Goal: Communication & Community: Participate in discussion

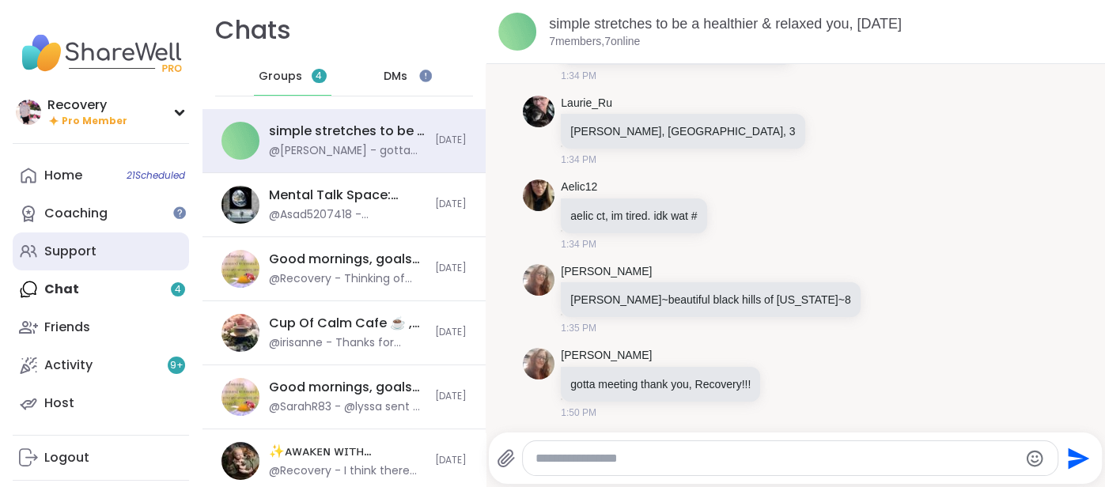
click at [80, 252] on div "Support" at bounding box center [70, 251] width 52 height 17
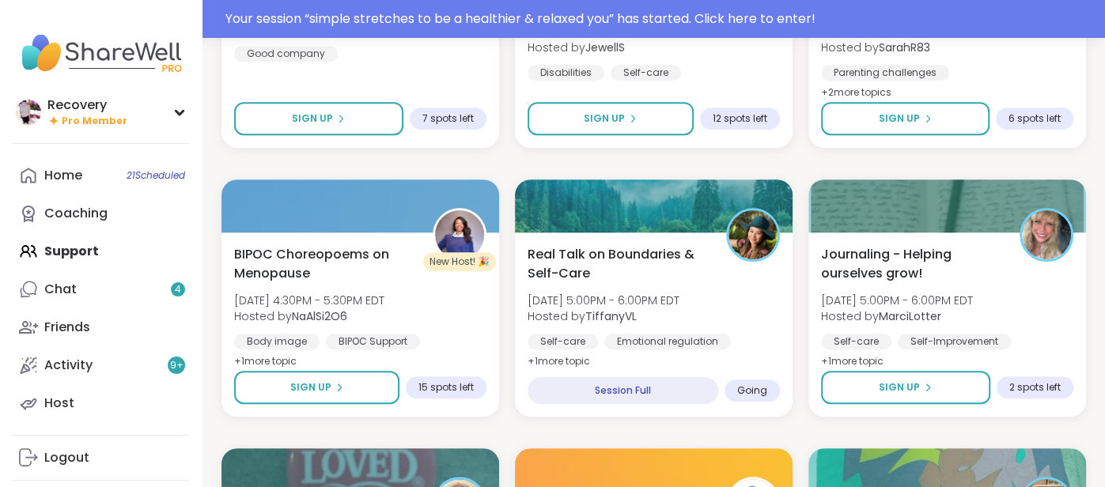
scroll to position [582, 0]
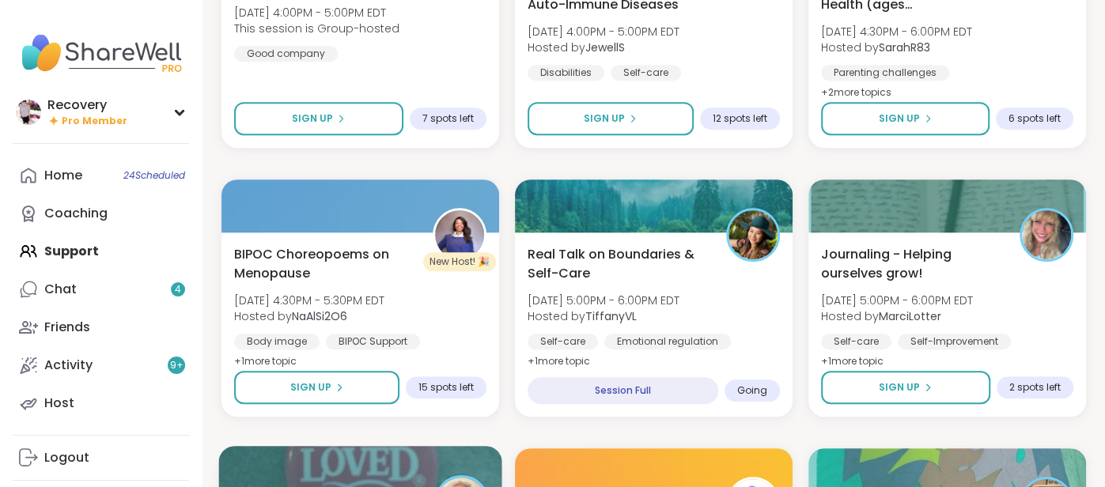
click at [332, 449] on div at bounding box center [359, 473] width 283 height 54
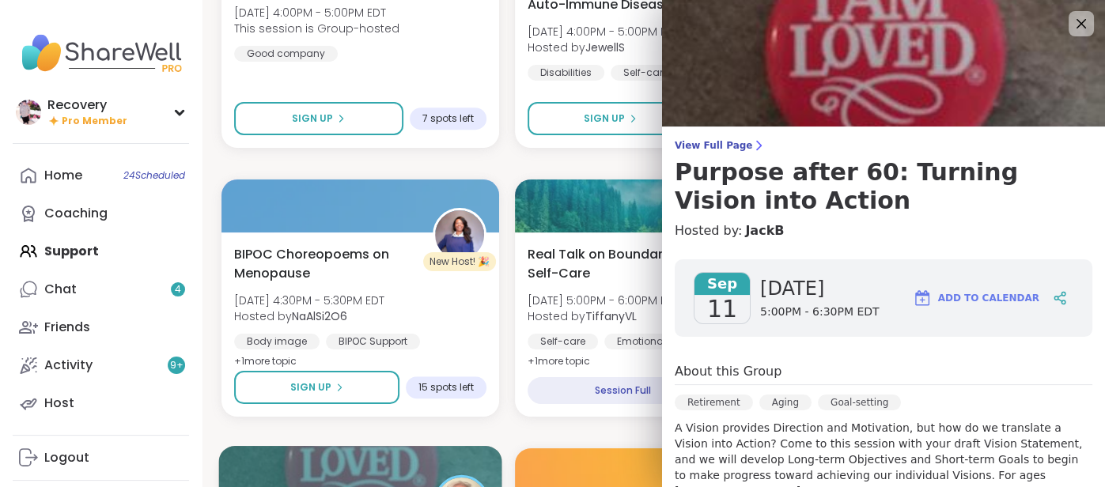
scroll to position [4, 0]
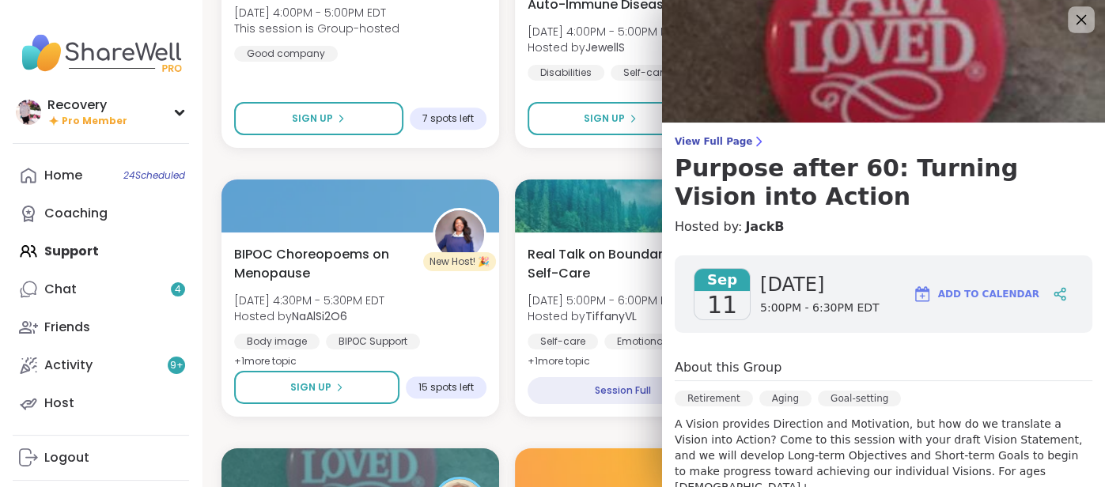
click at [1079, 15] on icon at bounding box center [1081, 19] width 20 height 20
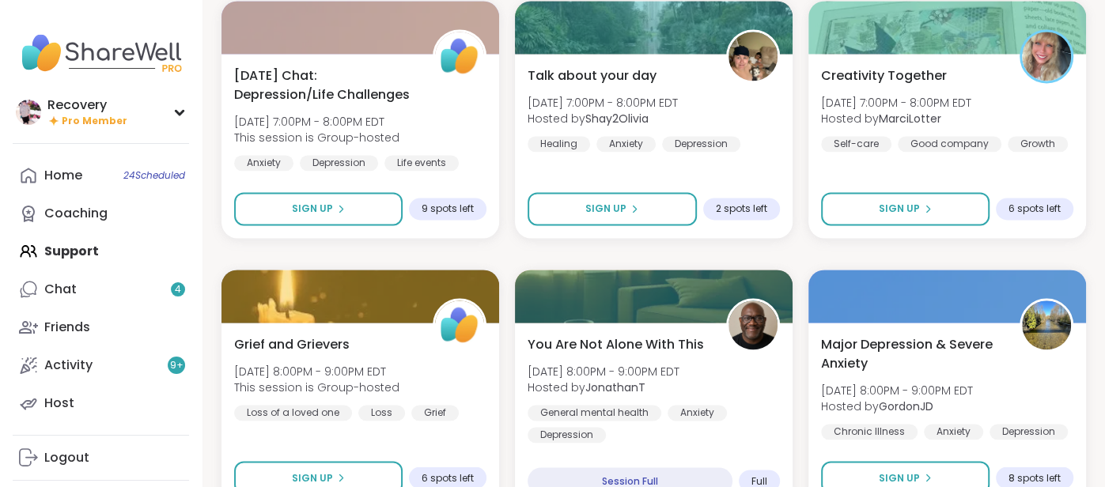
scroll to position [1573, 0]
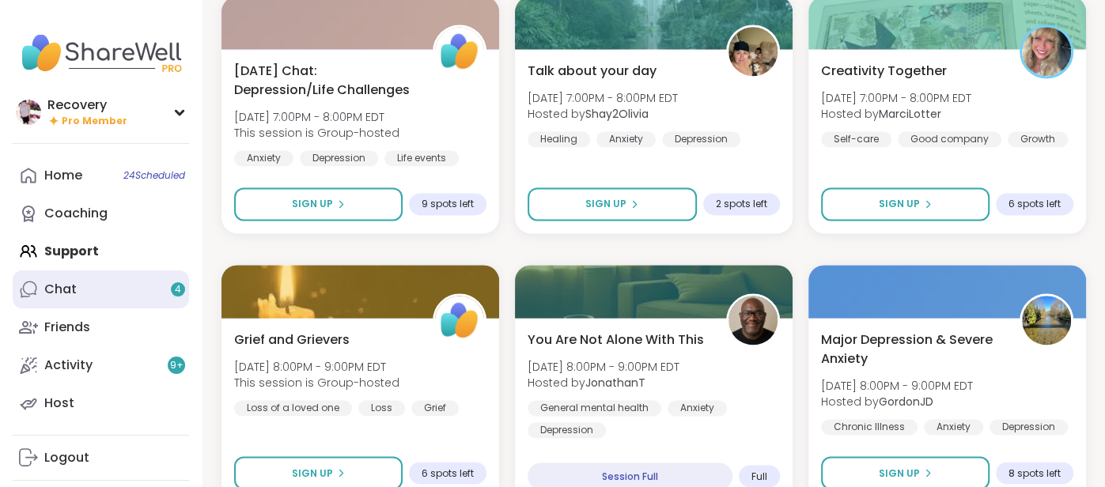
click at [63, 294] on div "Chat 4" at bounding box center [60, 289] width 32 height 17
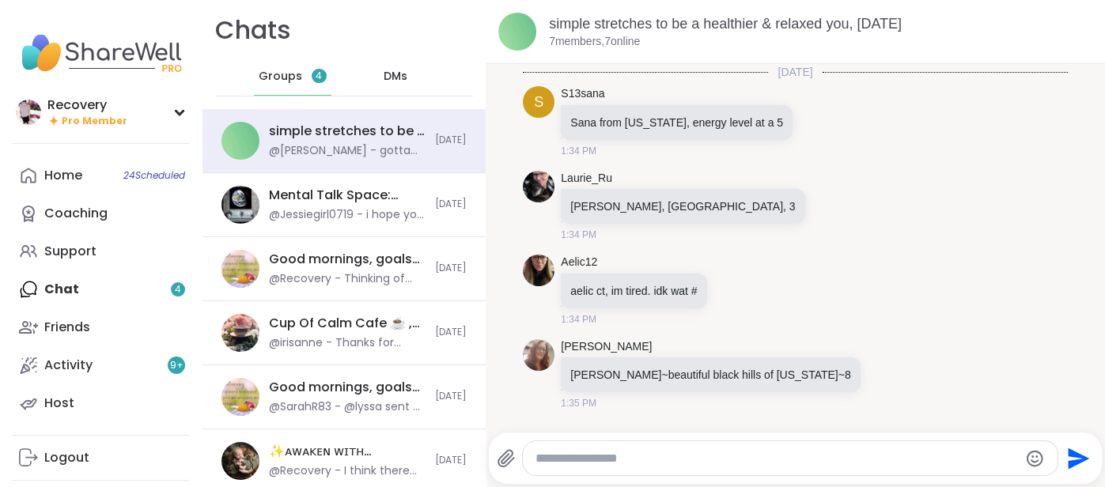
scroll to position [75, 0]
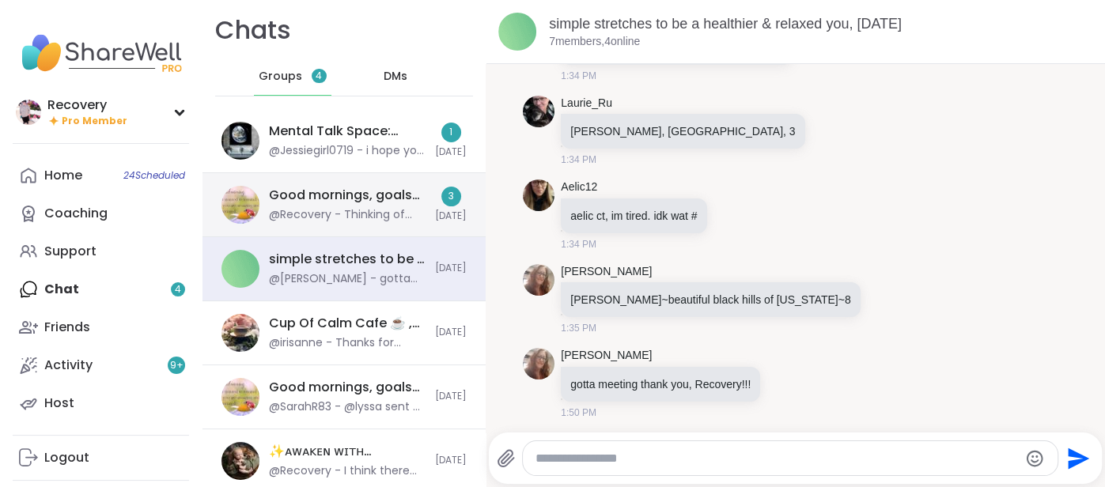
click at [398, 196] on div "Good mornings, goals and gratitude's, [DATE]" at bounding box center [347, 195] width 157 height 17
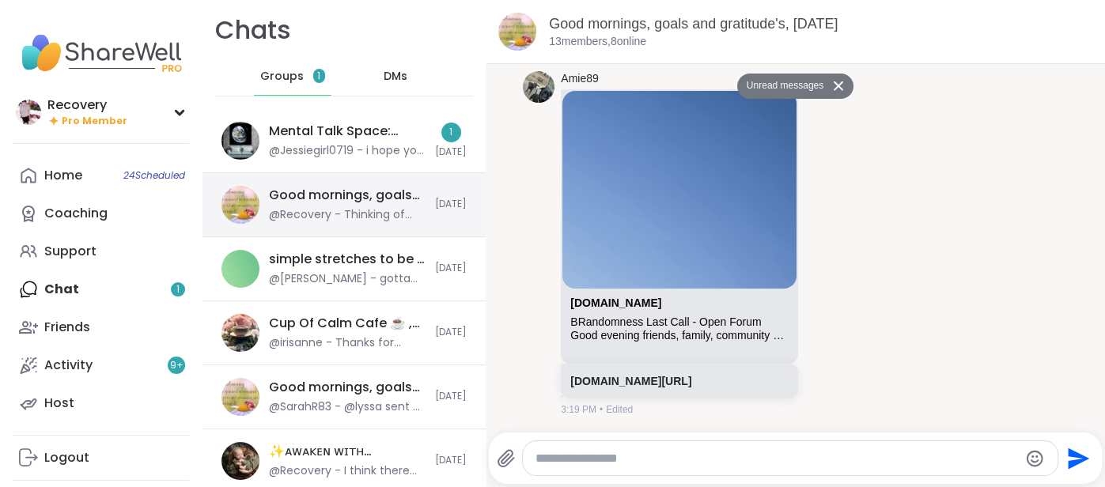
scroll to position [5322, 0]
click at [551, 454] on textarea "Type your message" at bounding box center [777, 459] width 483 height 16
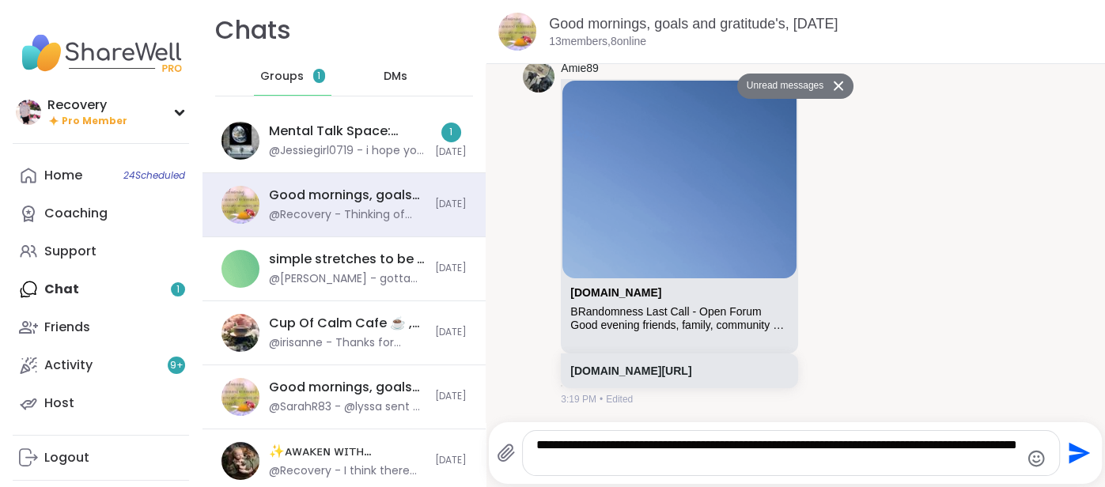
type textarea "**********"
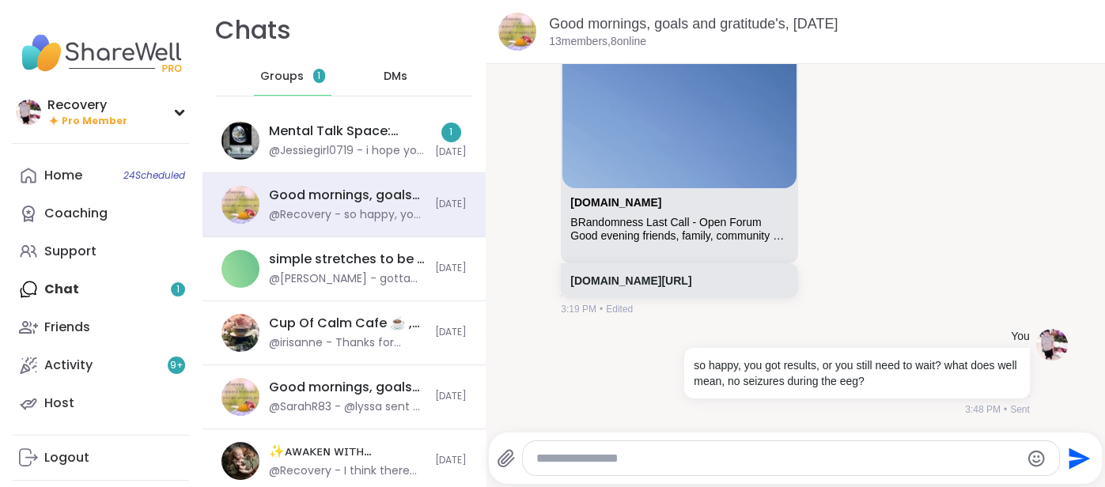
scroll to position [5384, 0]
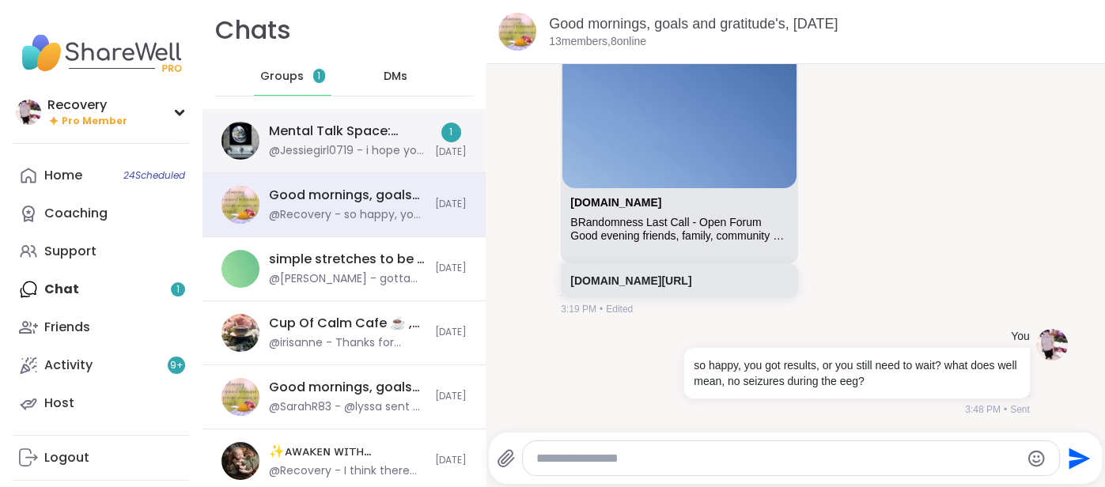
click at [336, 128] on div "Mental Talk Space: Supporting One Another, [DATE]" at bounding box center [347, 131] width 157 height 17
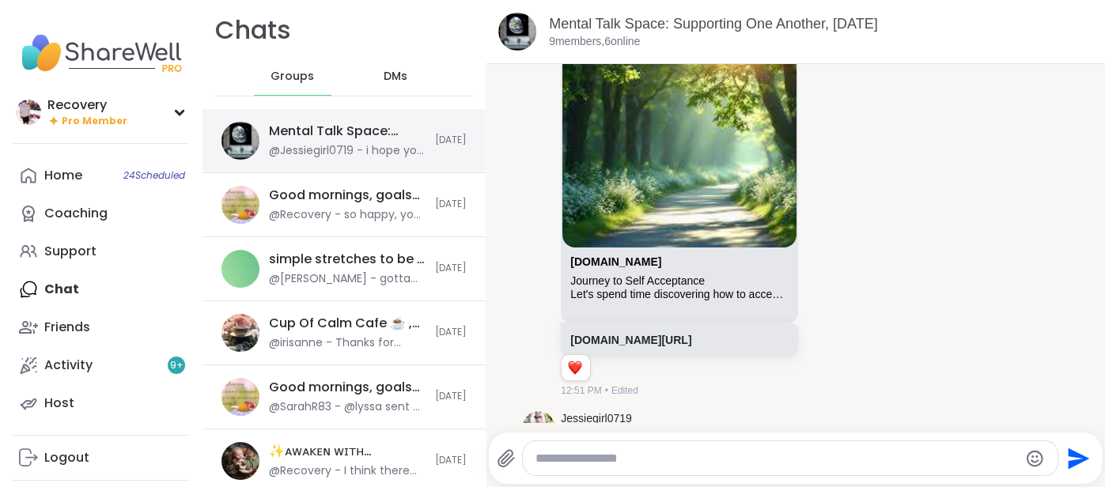
scroll to position [10951, 0]
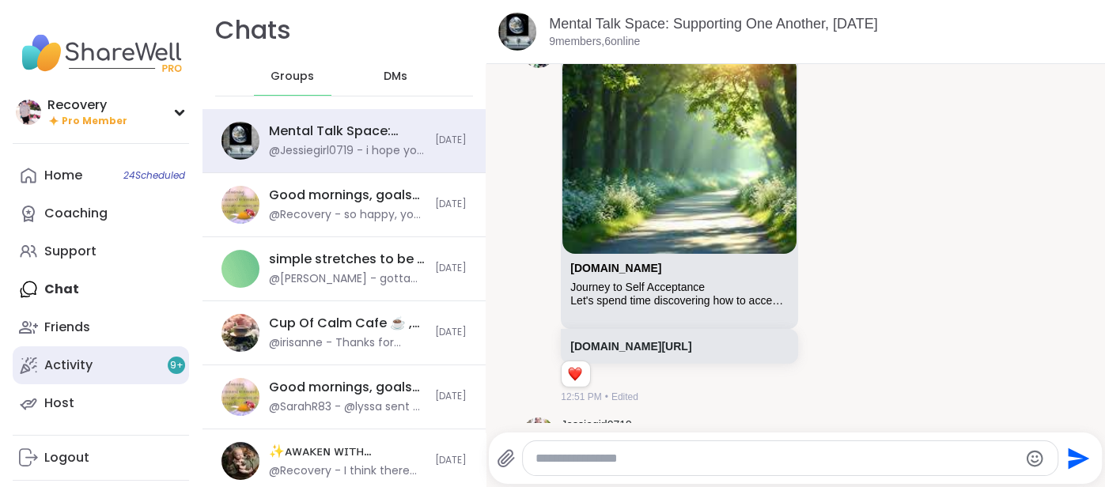
click at [165, 358] on link "Activity 9 +" at bounding box center [101, 366] width 176 height 38
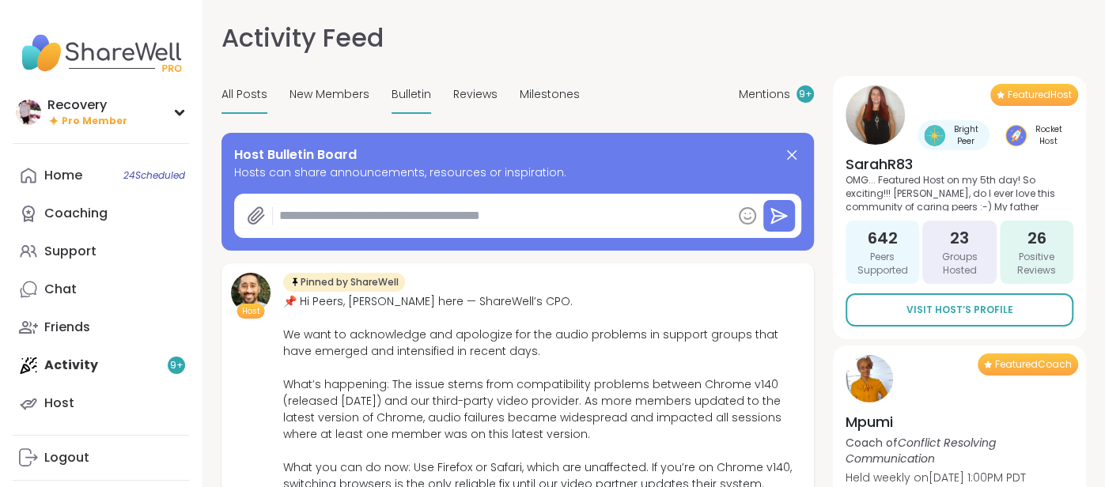
click at [419, 104] on div "Bulletin" at bounding box center [412, 95] width 40 height 37
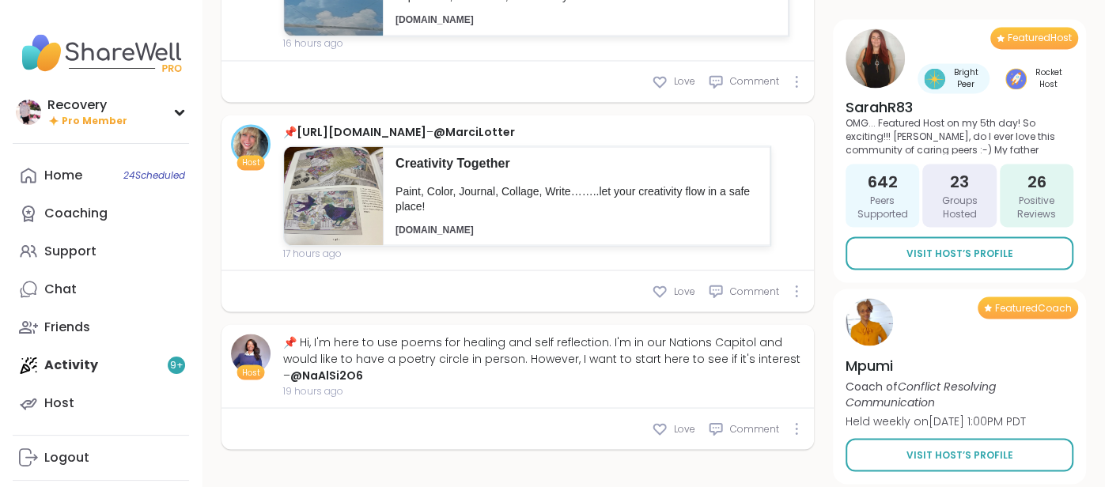
scroll to position [1972, 0]
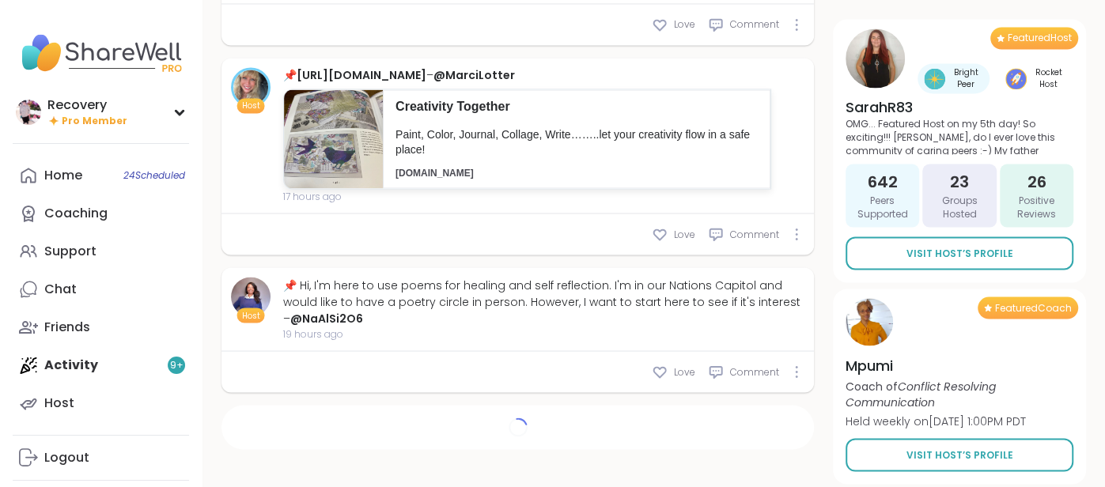
type textarea "*"
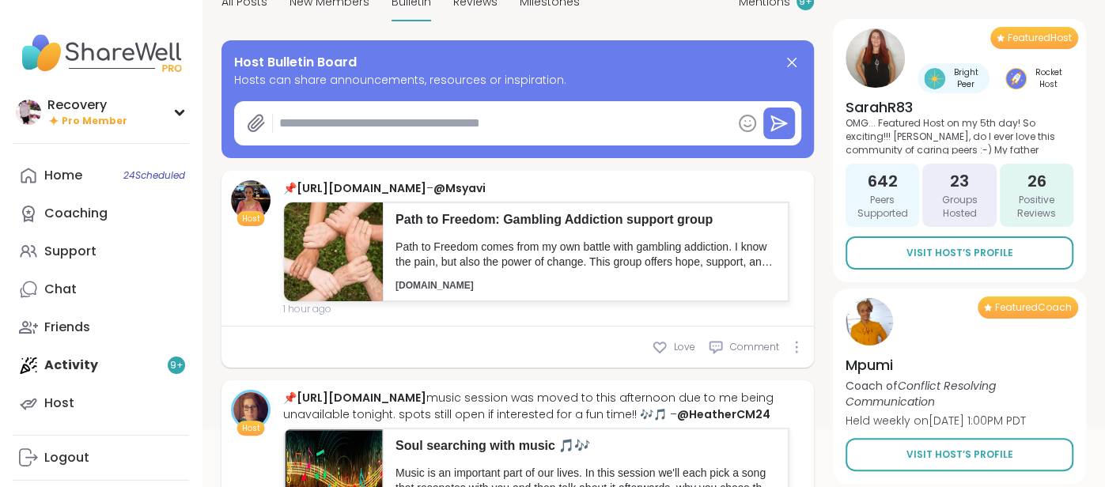
scroll to position [0, 0]
